Goal: Task Accomplishment & Management: Use online tool/utility

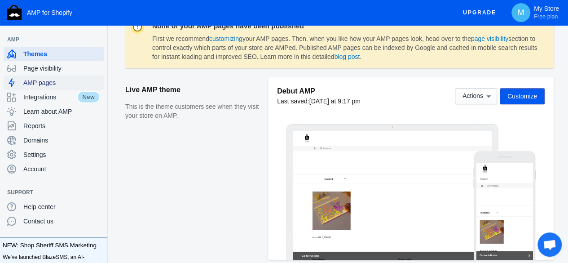
click at [48, 81] on span "AMP pages" at bounding box center [61, 82] width 77 height 9
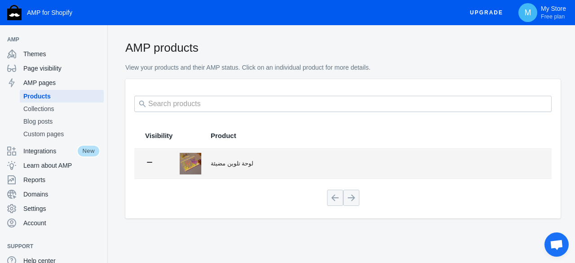
click at [224, 170] on td "لوحة تلوين مضيئة" at bounding box center [377, 164] width 350 height 30
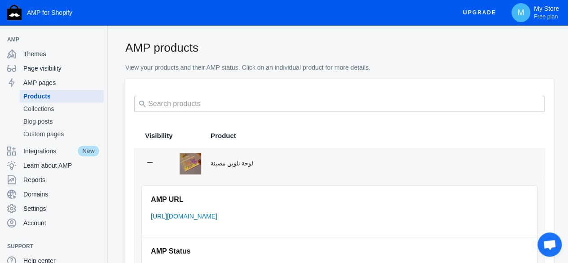
click at [214, 177] on td "لوحة تلوين مضيئة" at bounding box center [373, 164] width 343 height 30
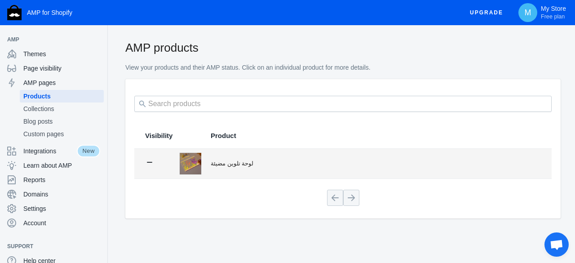
click at [214, 176] on td "لوحة تلوين مضيئة" at bounding box center [377, 164] width 350 height 30
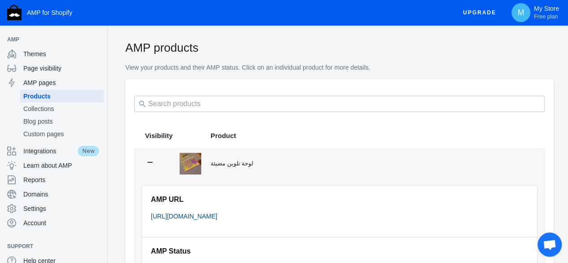
click at [217, 214] on link "[URL][DOMAIN_NAME]" at bounding box center [184, 215] width 66 height 7
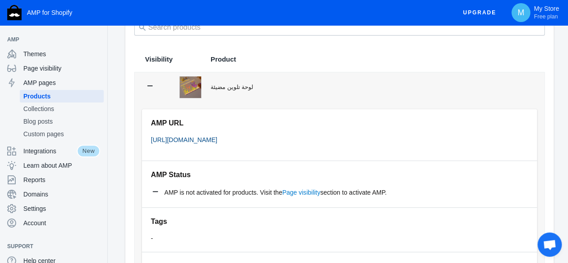
scroll to position [90, 0]
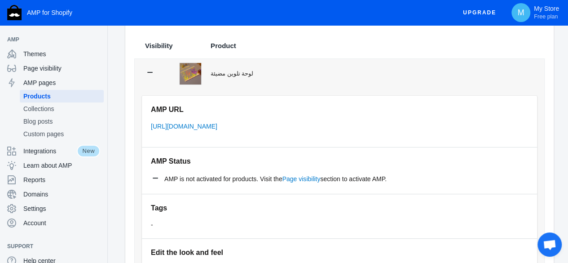
click at [0, 120] on li "AMP pages Products Collections Blog posts Custom pages" at bounding box center [53, 109] width 107 height 68
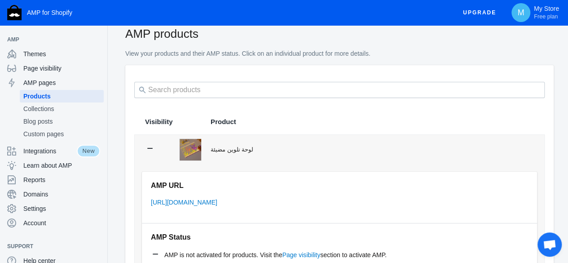
scroll to position [0, 0]
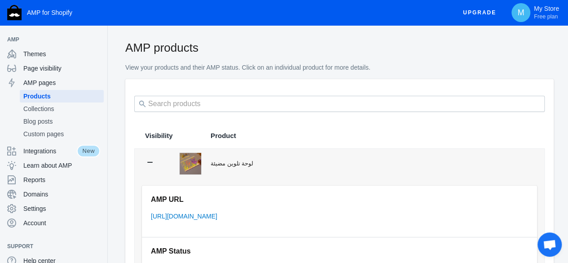
click at [234, 132] on th "Product" at bounding box center [373, 135] width 343 height 25
click at [224, 144] on th "Product" at bounding box center [373, 135] width 343 height 25
click at [158, 132] on span "Visibility" at bounding box center [158, 135] width 27 height 9
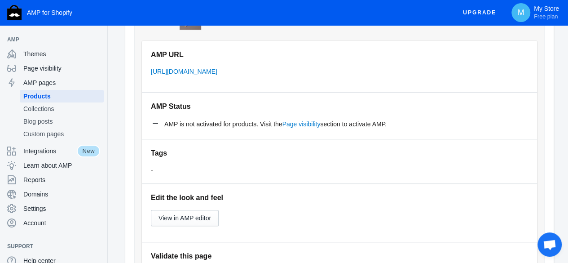
scroll to position [135, 0]
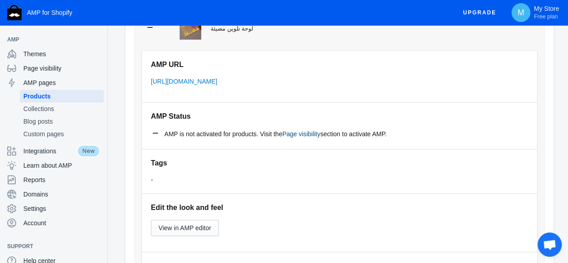
click at [307, 132] on link "Page visibility" at bounding box center [301, 133] width 38 height 7
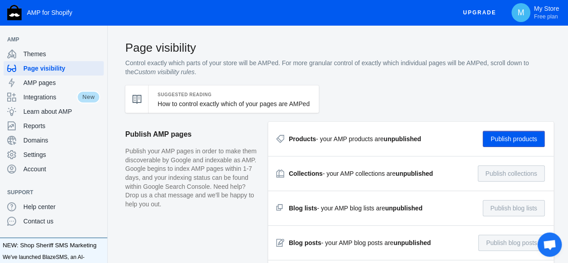
click at [523, 140] on button "Publish products" at bounding box center [513, 139] width 62 height 16
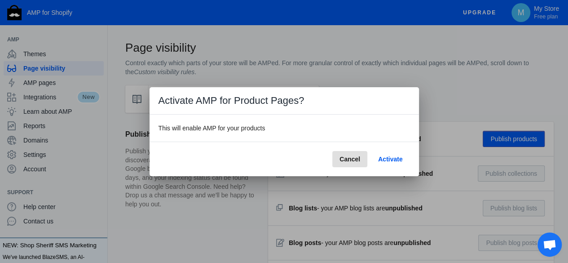
click at [388, 161] on span "Activate" at bounding box center [390, 158] width 24 height 7
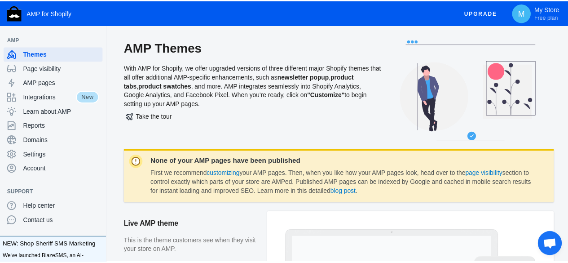
scroll to position [135, 0]
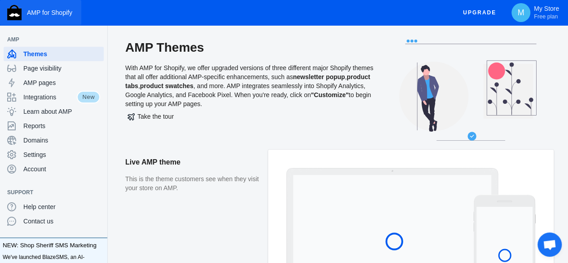
click at [18, 1] on button "AMP for Shopify" at bounding box center [40, 12] width 81 height 25
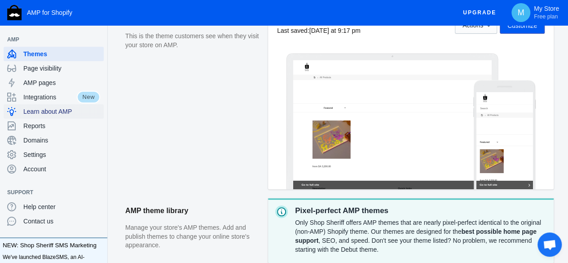
scroll to position [135, 0]
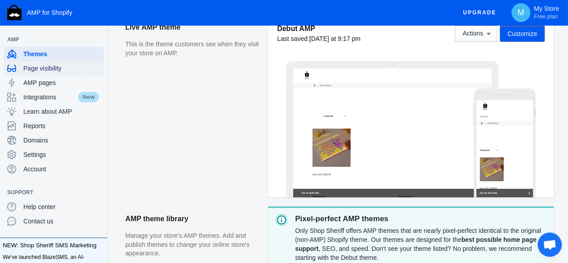
click at [49, 73] on div "Page visibility" at bounding box center [53, 68] width 93 height 14
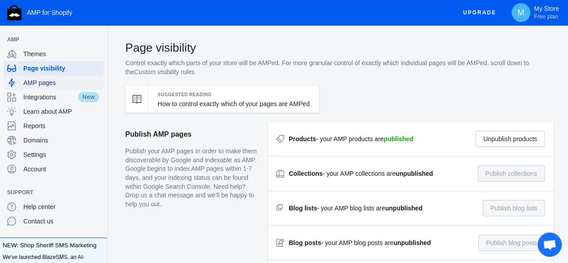
click at [61, 86] on span "AMP pages" at bounding box center [61, 82] width 77 height 9
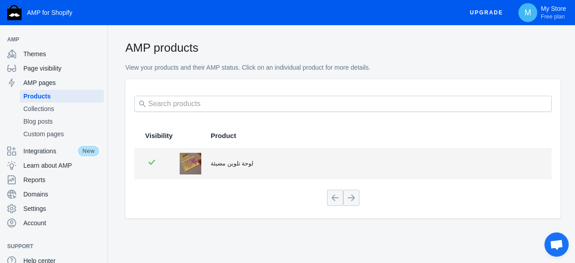
click at [170, 168] on td at bounding box center [185, 164] width 31 height 30
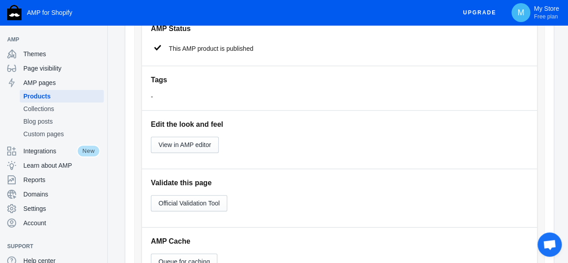
scroll to position [224, 0]
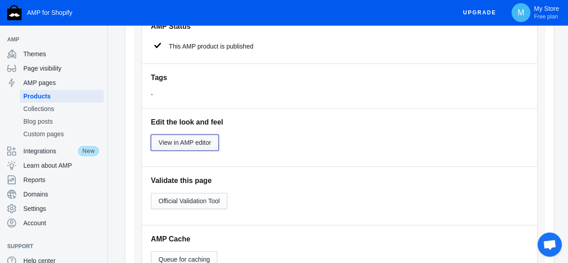
click at [206, 146] on button "View in AMP editor" at bounding box center [185, 142] width 68 height 16
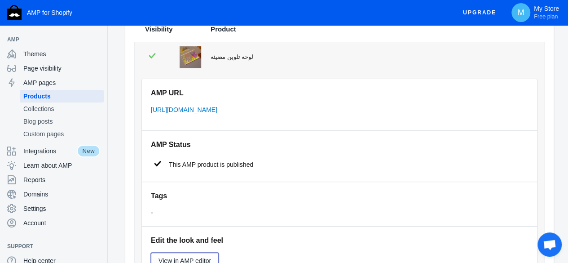
scroll to position [0, 0]
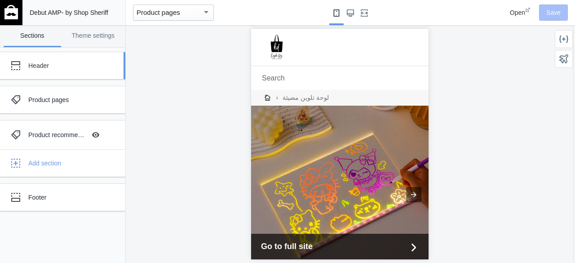
click at [75, 72] on div "Header" at bounding box center [56, 66] width 99 height 18
click at [74, 70] on div "Header" at bounding box center [56, 66] width 99 height 18
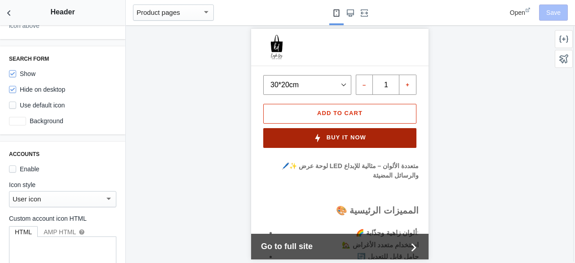
scroll to position [314, 0]
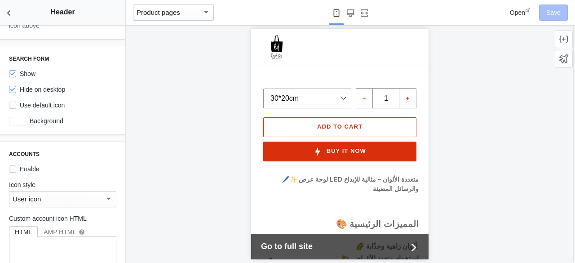
click at [329, 80] on div "الحجم 30*20cm 40*30cm" at bounding box center [306, 92] width 92 height 31
click at [330, 99] on select "30*20cm 40*30cm" at bounding box center [307, 98] width 88 height 20
drag, startPoint x: 331, startPoint y: 96, endPoint x: 316, endPoint y: 98, distance: 14.6
click at [331, 96] on select "30*20cm 40*30cm" at bounding box center [307, 98] width 88 height 20
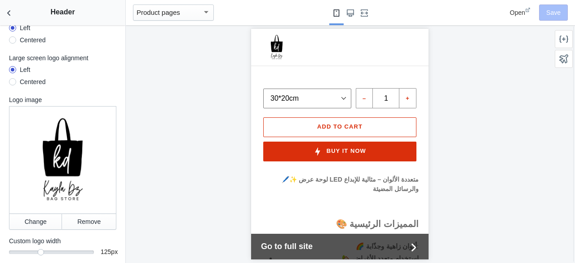
scroll to position [0, 0]
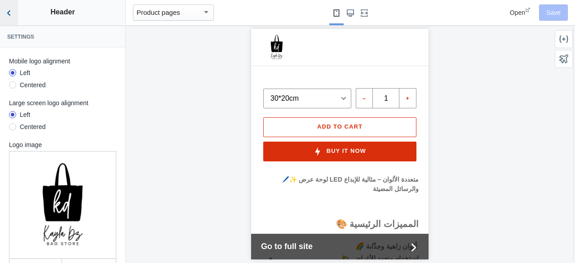
click at [5, 21] on button "Back to sections" at bounding box center [9, 12] width 18 height 25
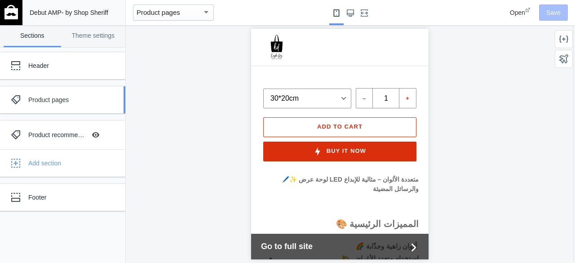
click at [82, 107] on div "Product pages" at bounding box center [56, 100] width 99 height 18
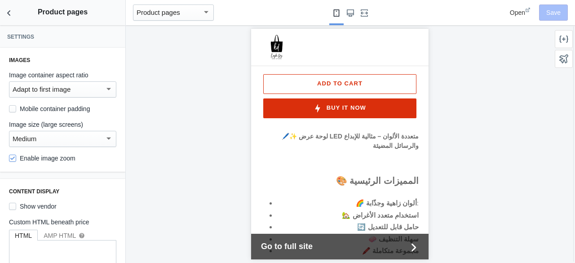
scroll to position [404, 0]
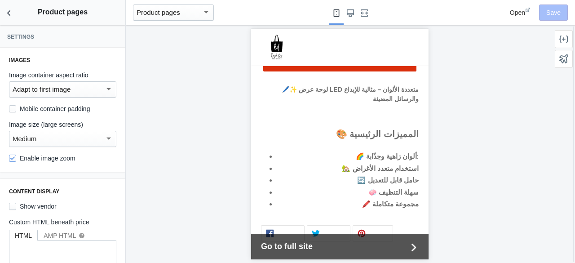
click at [86, 83] on div "Adapt to first image" at bounding box center [62, 89] width 107 height 16
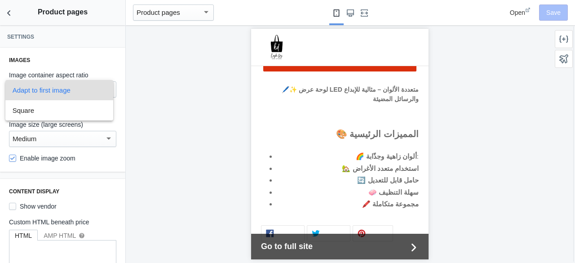
click at [90, 85] on span "Adapt to first image" at bounding box center [60, 90] width 94 height 20
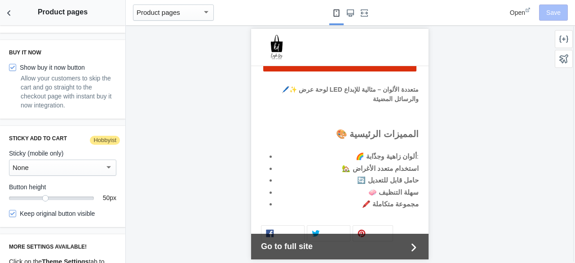
scroll to position [717, 0]
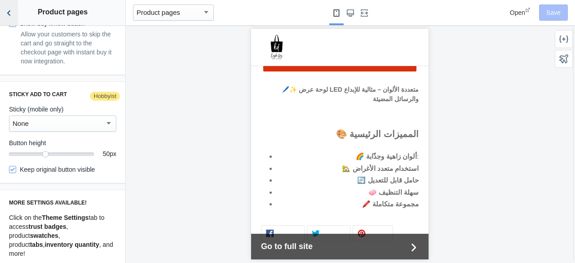
click at [10, 15] on use "Back to sections" at bounding box center [8, 12] width 3 height 5
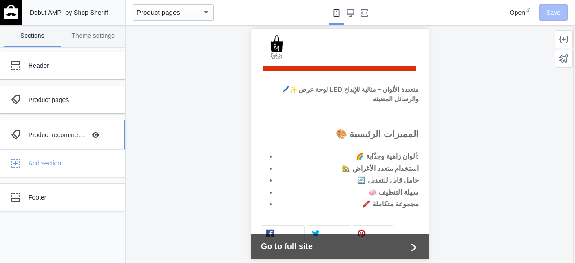
click at [73, 135] on div "Product recommendations" at bounding box center [56, 134] width 57 height 9
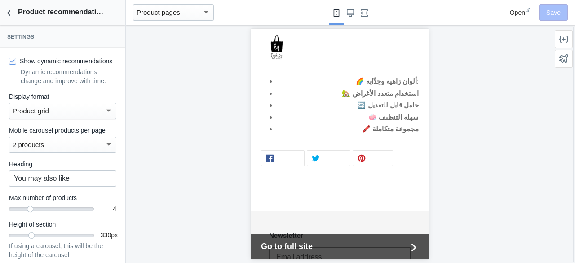
scroll to position [458, 0]
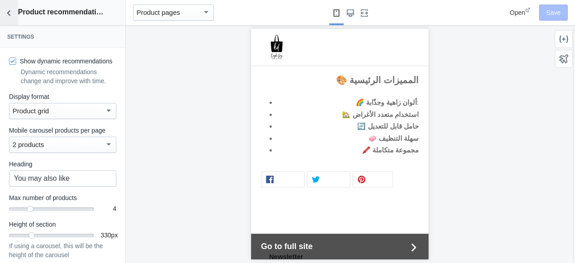
drag, startPoint x: 12, startPoint y: 17, endPoint x: 18, endPoint y: 29, distance: 13.9
click at [11, 16] on icon "Back to sections" at bounding box center [8, 13] width 9 height 9
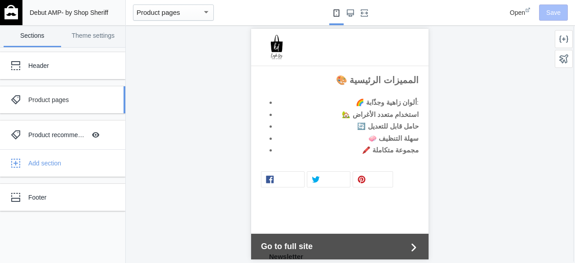
click at [90, 107] on div "Product pages" at bounding box center [56, 100] width 99 height 18
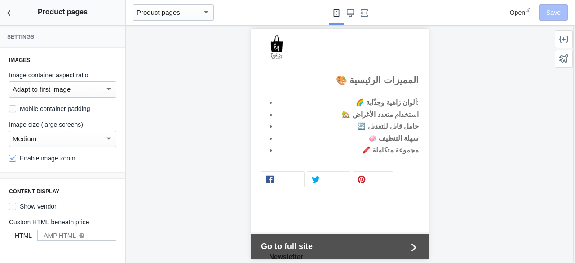
click at [19, 96] on div "Debut AMP - by Shop Sheriff Save Sections Theme settings Header Product pages P…" at bounding box center [62, 131] width 125 height 263
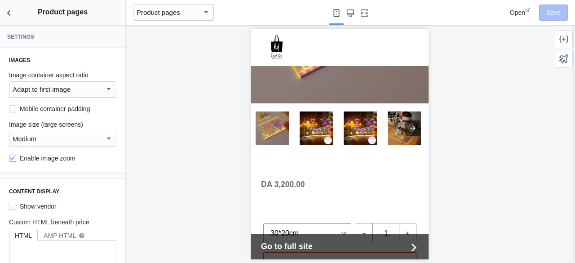
scroll to position [269, 0]
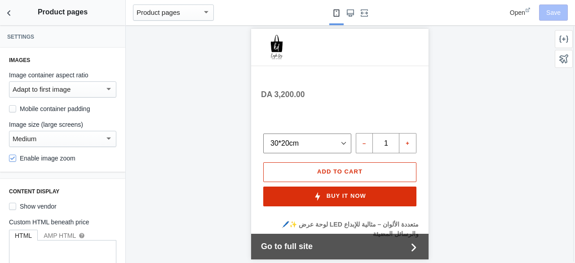
click at [348, 137] on select "30*20cm 40*30cm" at bounding box center [307, 143] width 88 height 20
click at [347, 138] on select "30*20cm 40*30cm" at bounding box center [307, 143] width 88 height 20
click at [2, 4] on button "Back to sections" at bounding box center [9, 12] width 18 height 25
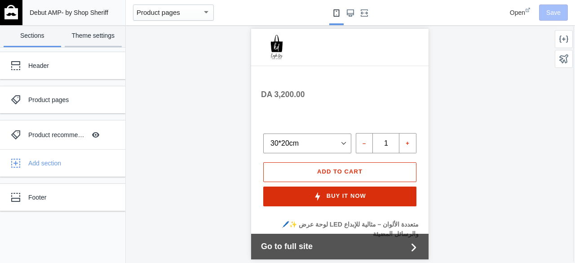
click at [105, 29] on link "Theme settings" at bounding box center [93, 36] width 57 height 22
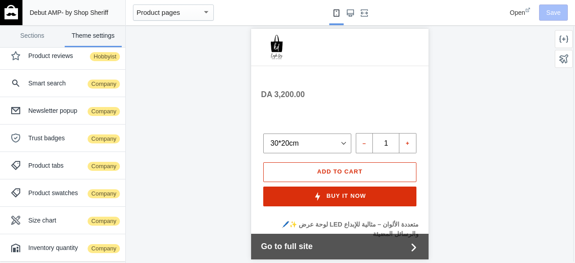
scroll to position [0, 0]
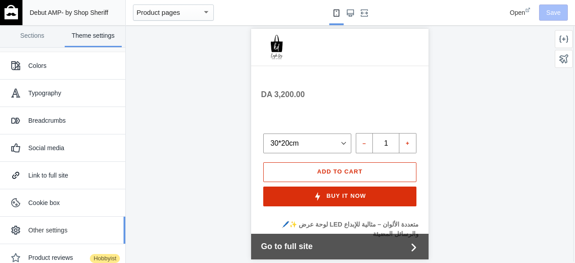
click at [43, 230] on div "Other settings" at bounding box center [73, 229] width 90 height 9
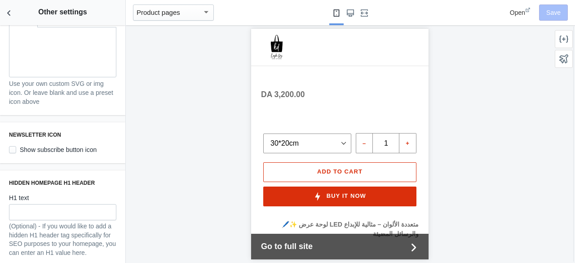
scroll to position [449, 0]
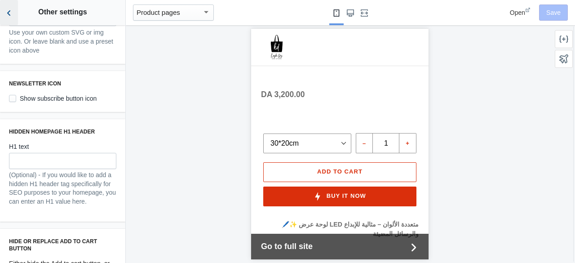
click at [10, 14] on icon "Back to sections" at bounding box center [8, 13] width 9 height 9
